Goal: Information Seeking & Learning: Learn about a topic

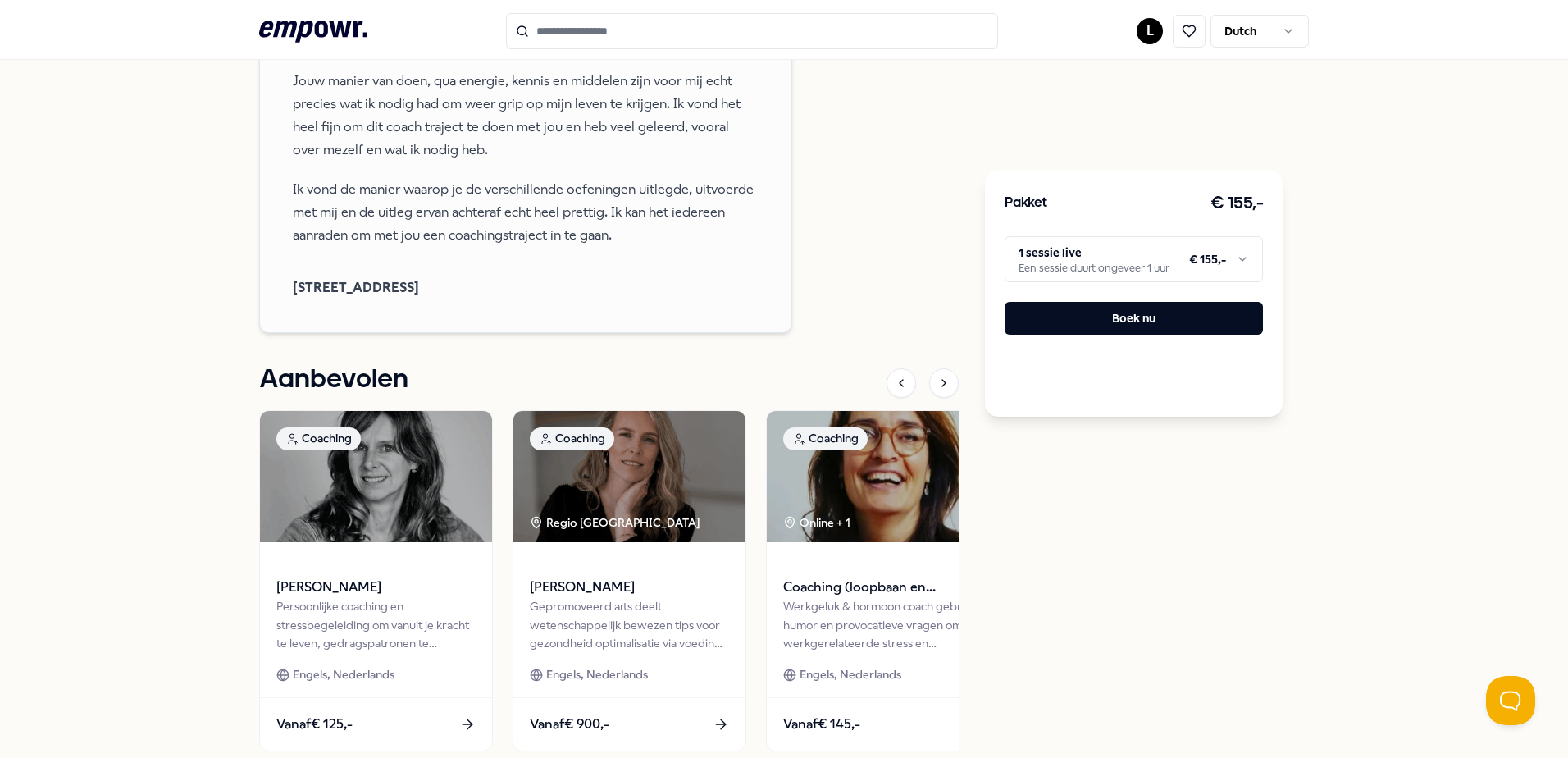
scroll to position [1558, 0]
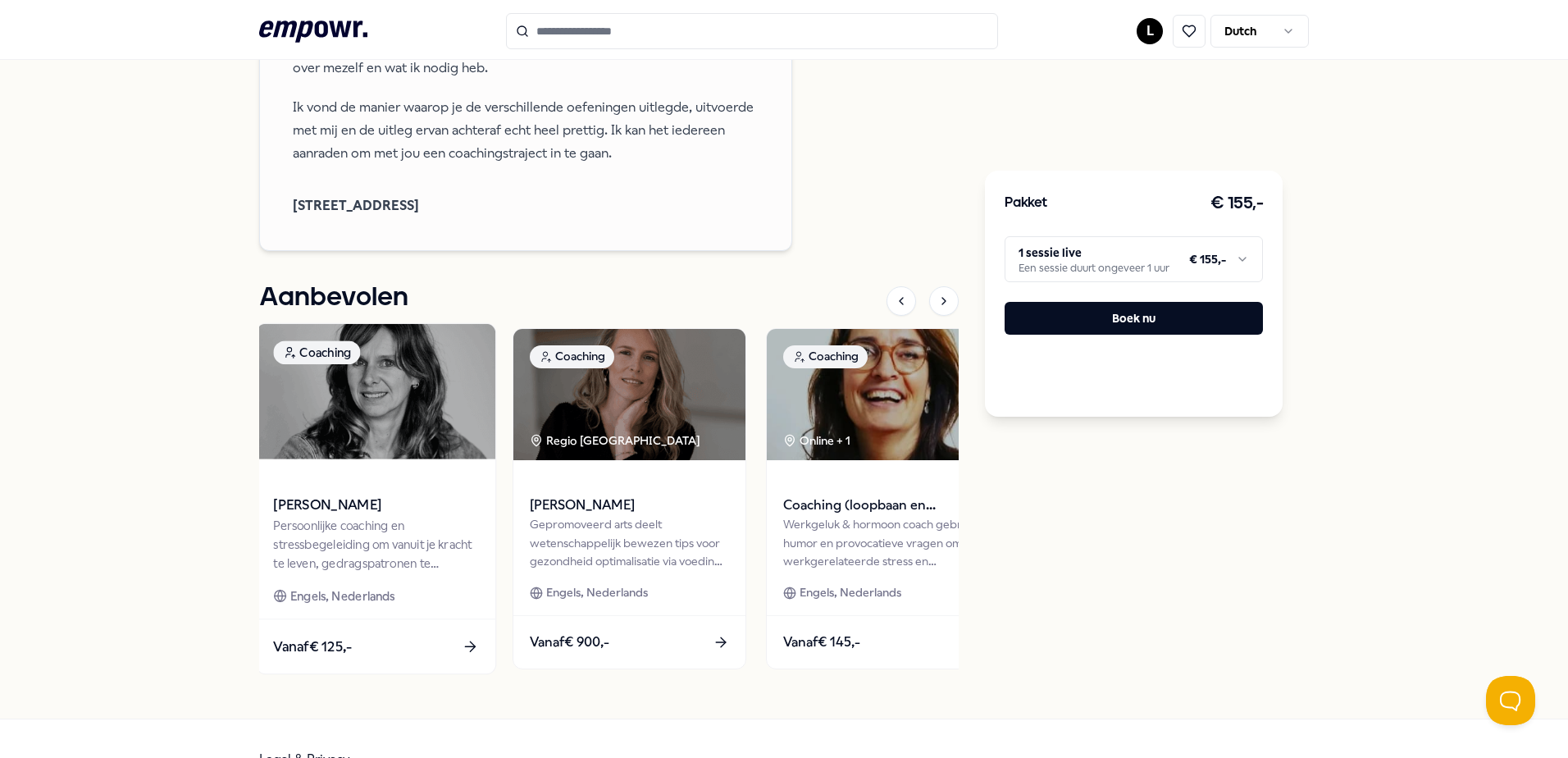
click at [378, 552] on div "Persoonlijke coaching en stressbegeleiding om vanuit je kracht te leven, gedrag…" at bounding box center [376, 544] width 205 height 57
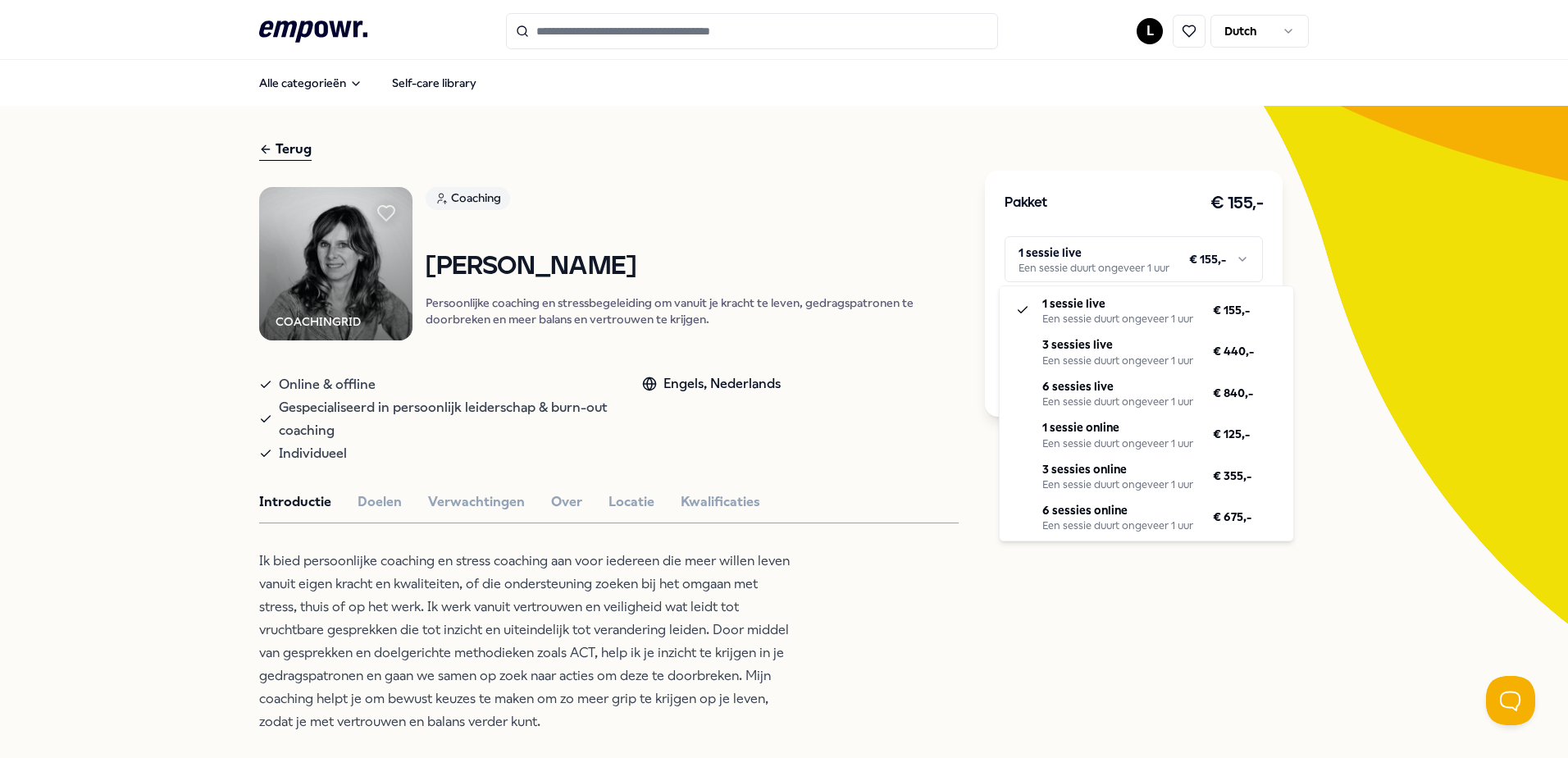
click at [1234, 255] on html ".empowr-logo_svg__cls-1{fill:#03032f} L Dutch Alle categorieën Self-care librar…" at bounding box center [784, 379] width 1568 height 758
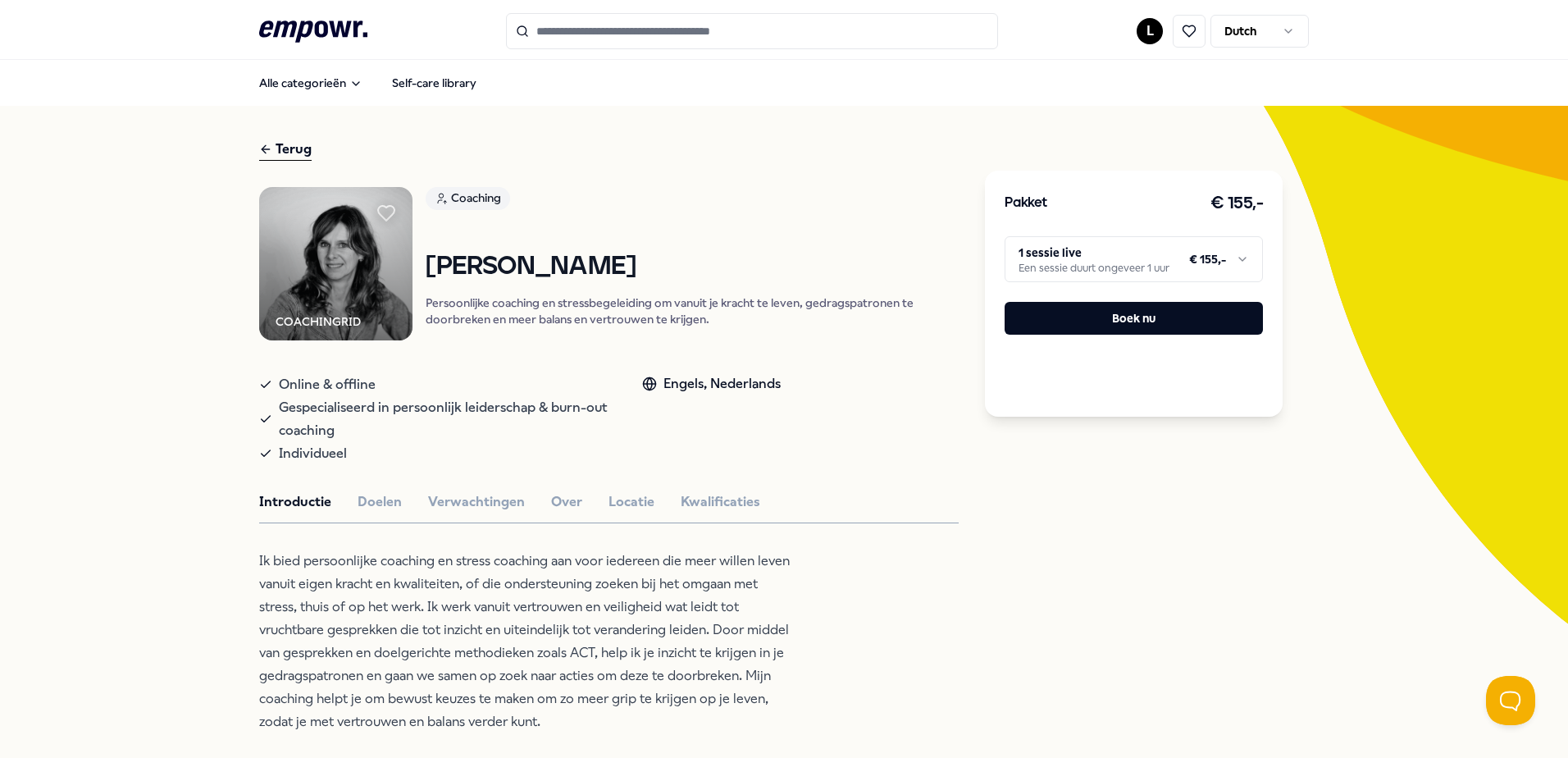
click at [988, 655] on html ".empowr-logo_svg__cls-1{fill:#03032f} L Dutch Alle categorieën Self-care librar…" at bounding box center [784, 379] width 1568 height 758
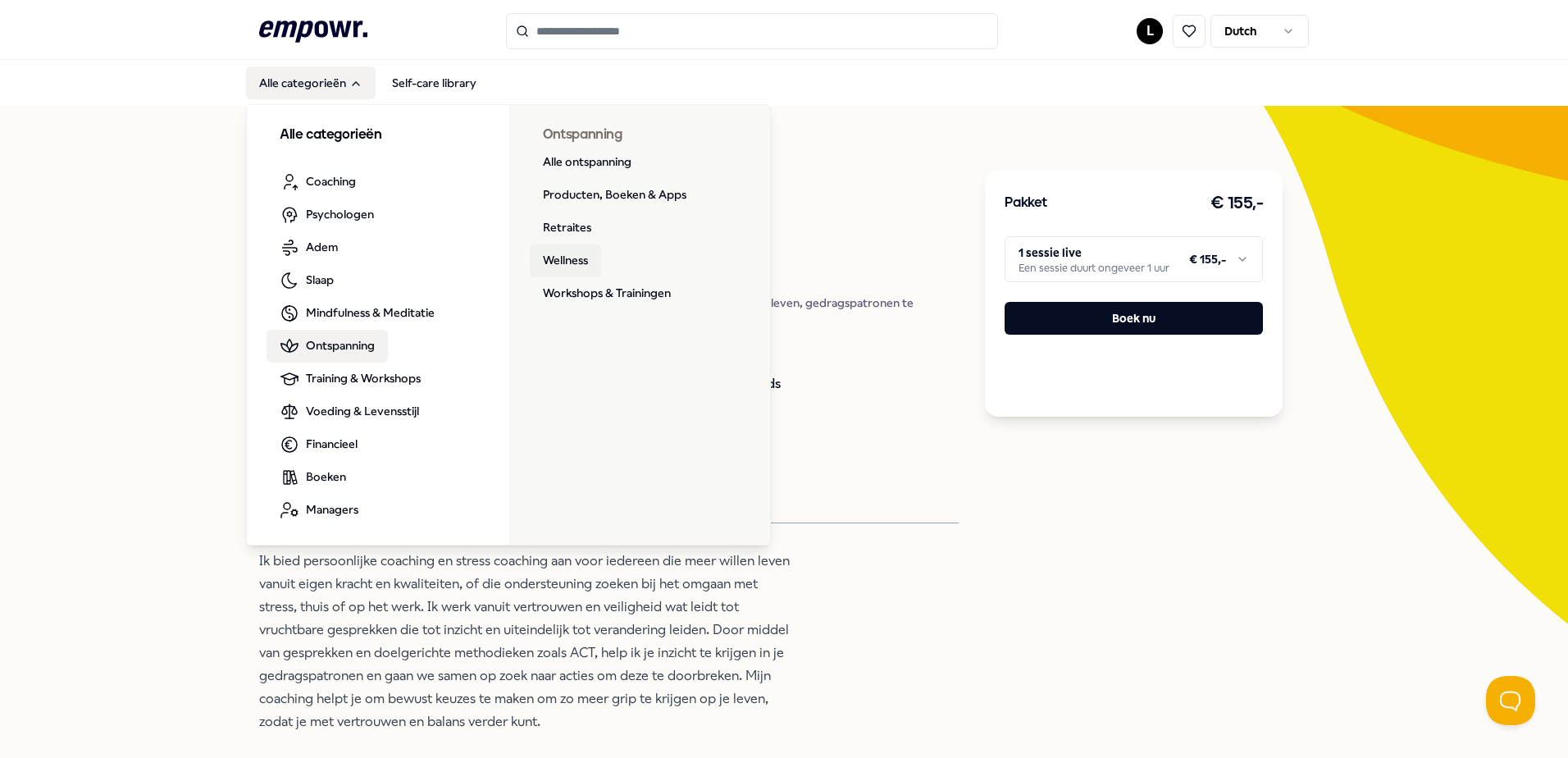
click at [560, 259] on link "Wellness" at bounding box center [565, 260] width 71 height 33
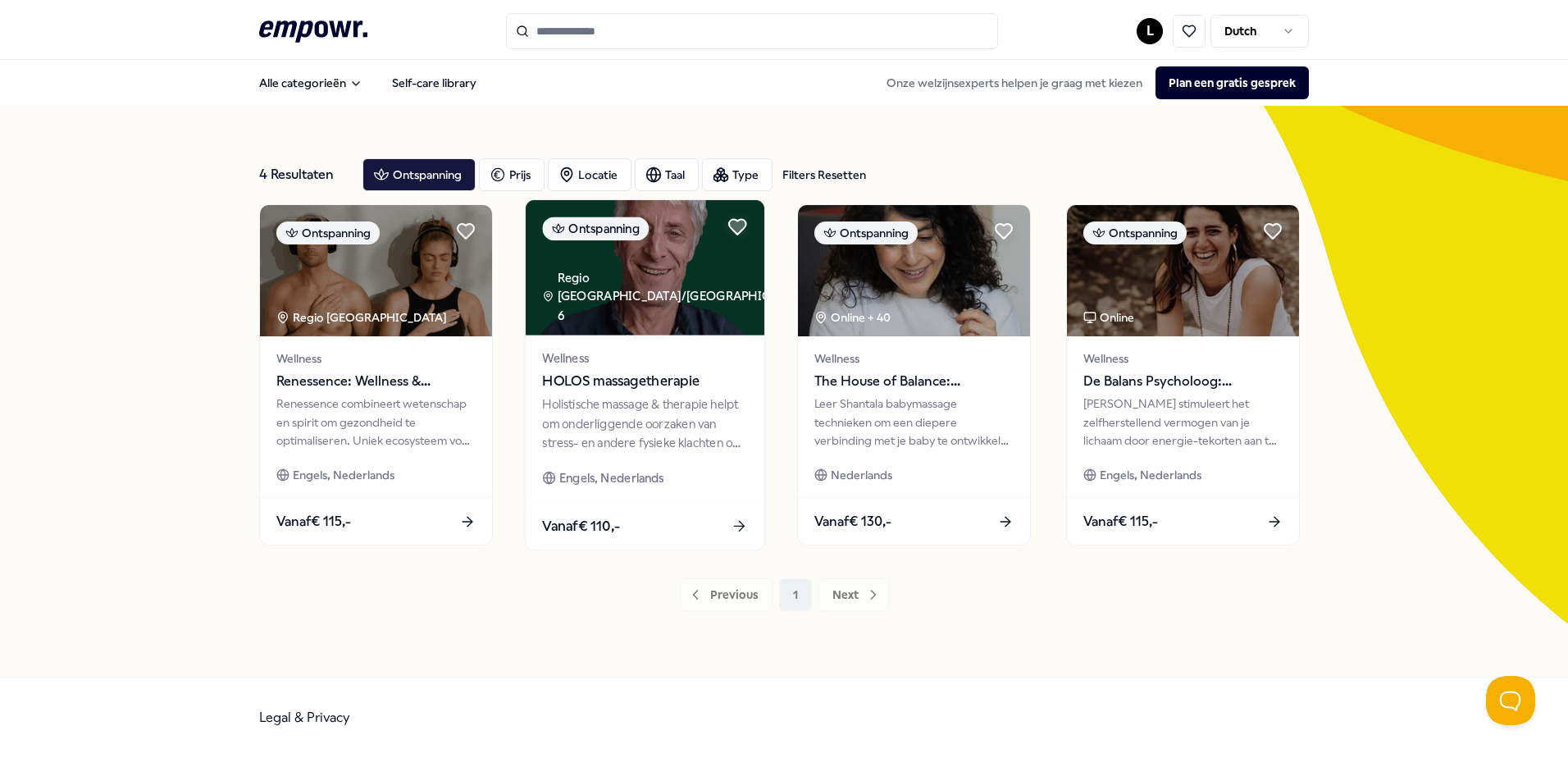
click at [670, 279] on img at bounding box center [645, 267] width 239 height 136
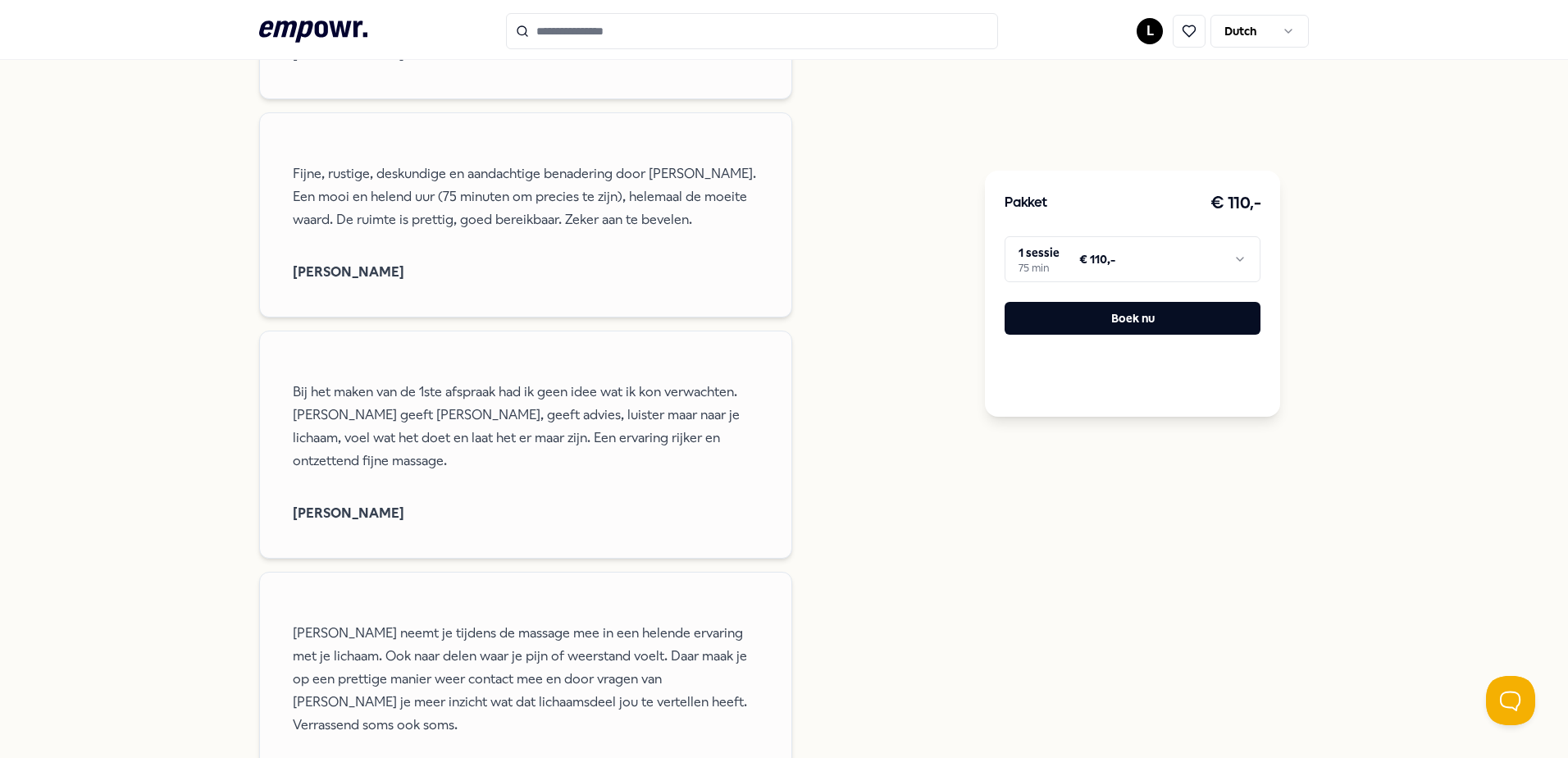
scroll to position [1968, 0]
